Goal: Task Accomplishment & Management: Use online tool/utility

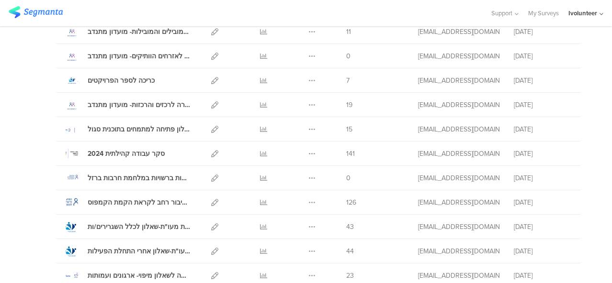
scroll to position [239, 0]
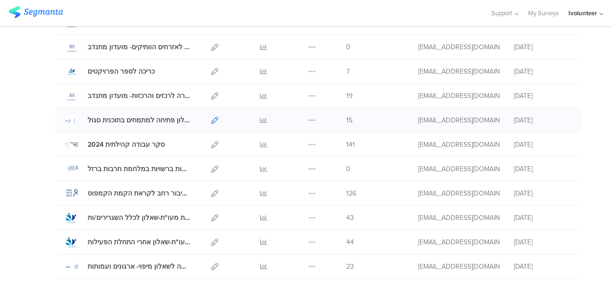
click at [211, 118] on icon at bounding box center [214, 120] width 7 height 7
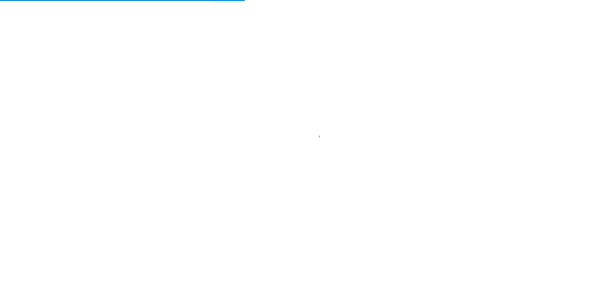
click at [205, 118] on div at bounding box center [306, 141] width 612 height 283
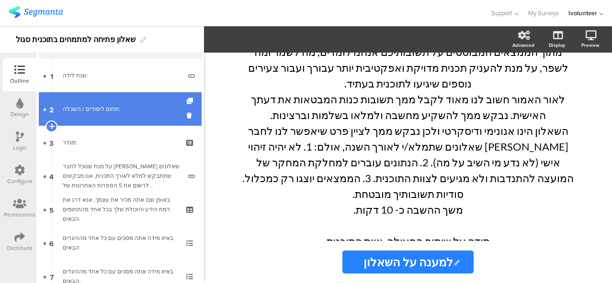
scroll to position [48, 0]
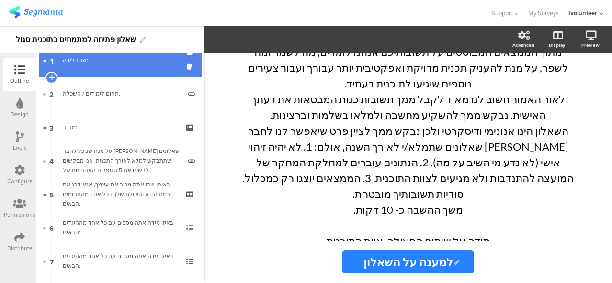
click at [110, 69] on link "1 שנת לידה:" at bounding box center [120, 61] width 163 height 34
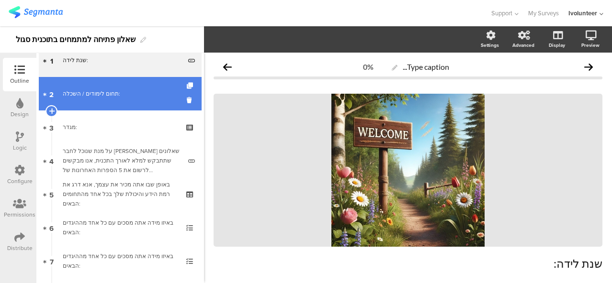
click at [104, 91] on div "תחום לימודים / השכלה:" at bounding box center [122, 94] width 118 height 10
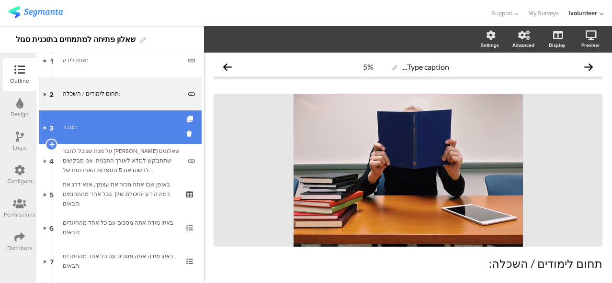
click at [101, 125] on div "מגדר:" at bounding box center [120, 128] width 114 height 10
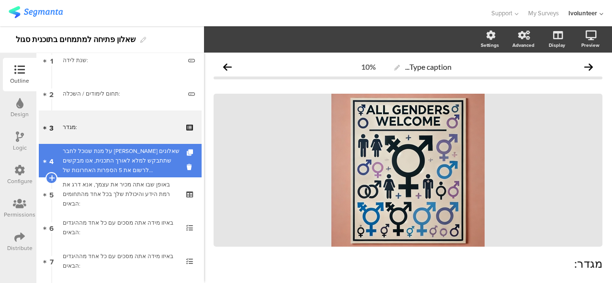
click at [102, 159] on div "על מנת שנוכל לחבר [PERSON_NAME] שאלונים שתתבקש למלא לאורך התכנית, אנו מבקשים לר…" at bounding box center [122, 161] width 118 height 29
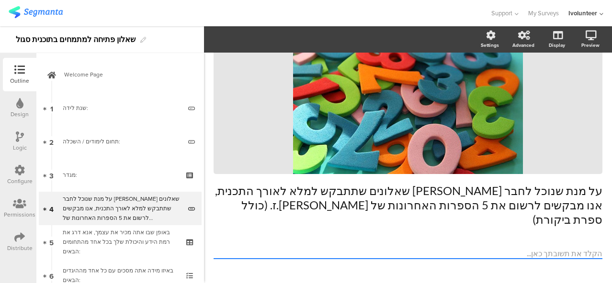
click at [20, 245] on div "Distribute" at bounding box center [19, 248] width 25 height 9
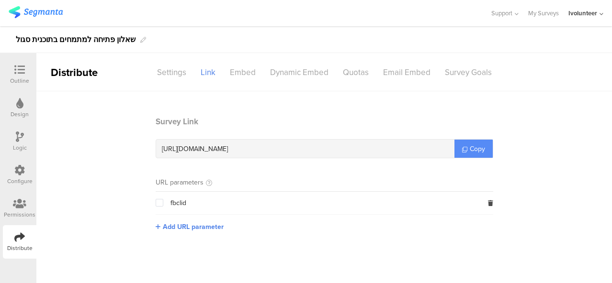
click at [462, 152] on link "Copy" at bounding box center [473, 149] width 38 height 18
